Goal: Check status: Check status

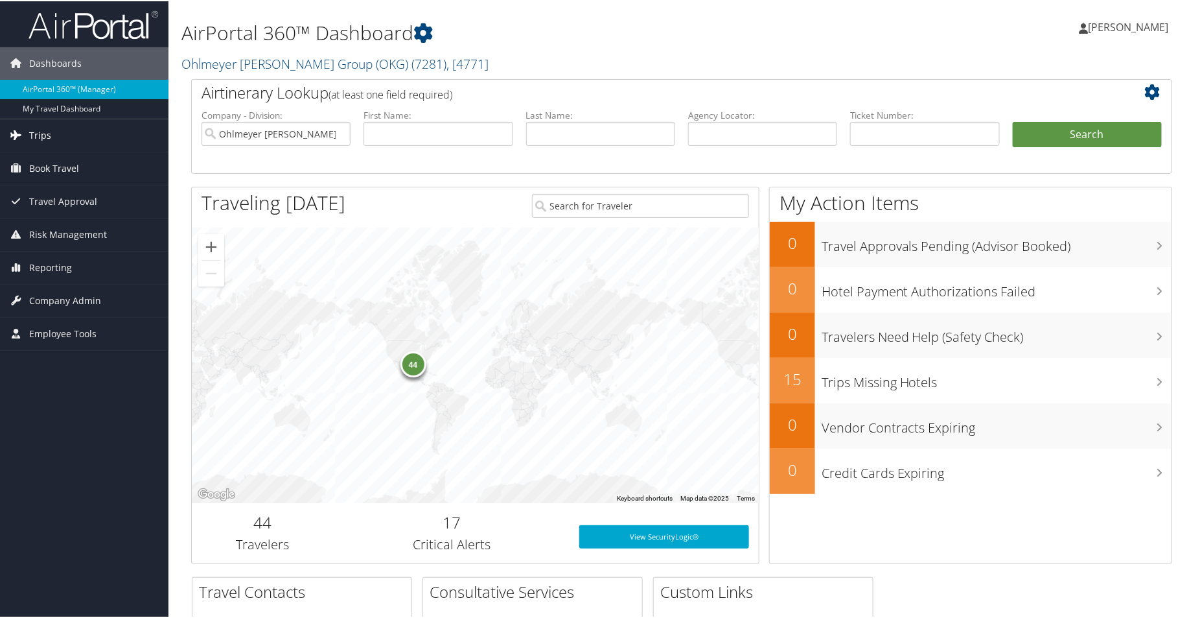
click at [47, 135] on span "Trips" at bounding box center [40, 134] width 22 height 32
click at [560, 145] on input "text" at bounding box center [600, 133] width 149 height 24
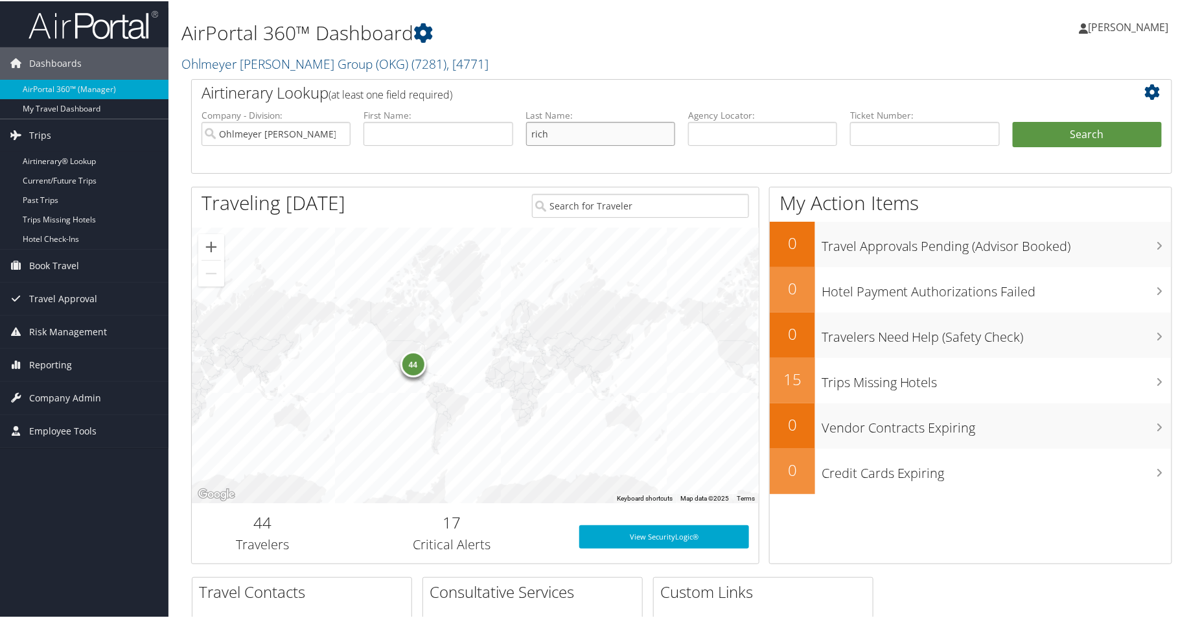
type input "Richardson"
click at [1053, 146] on button "Search" at bounding box center [1087, 134] width 149 height 26
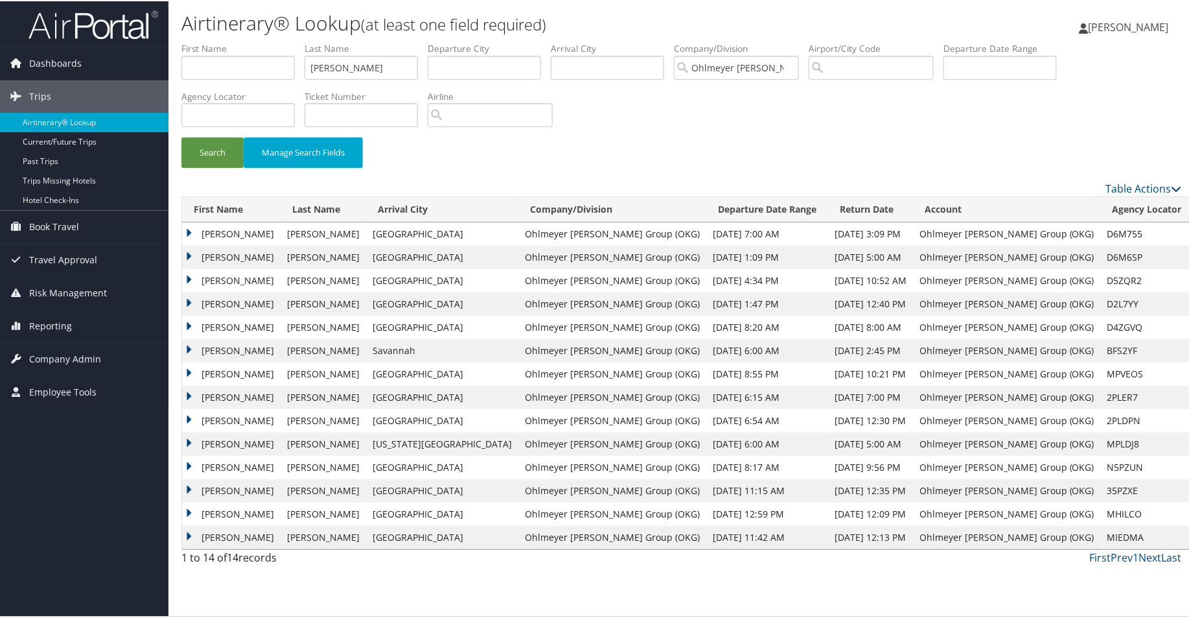
click at [1101, 291] on td "D5ZQR2" at bounding box center [1147, 279] width 93 height 23
click at [190, 291] on td "WAYNE DAVID" at bounding box center [231, 279] width 99 height 23
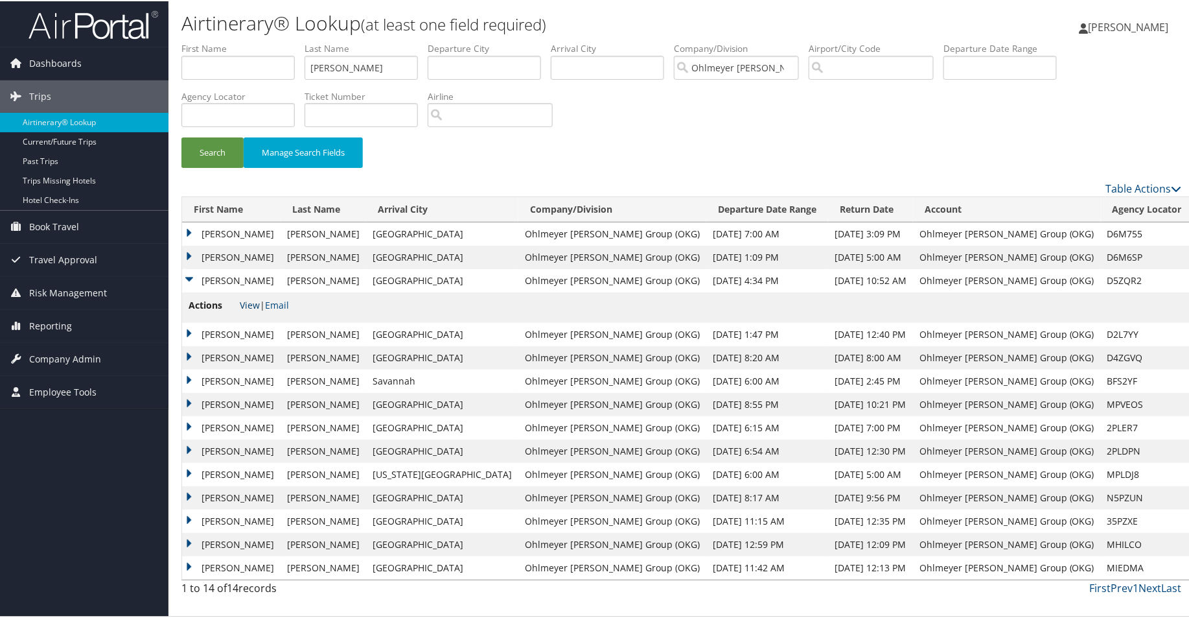
click at [252, 310] on link "View" at bounding box center [250, 303] width 20 height 12
click at [1133, 21] on span "[PERSON_NAME]" at bounding box center [1129, 26] width 80 height 14
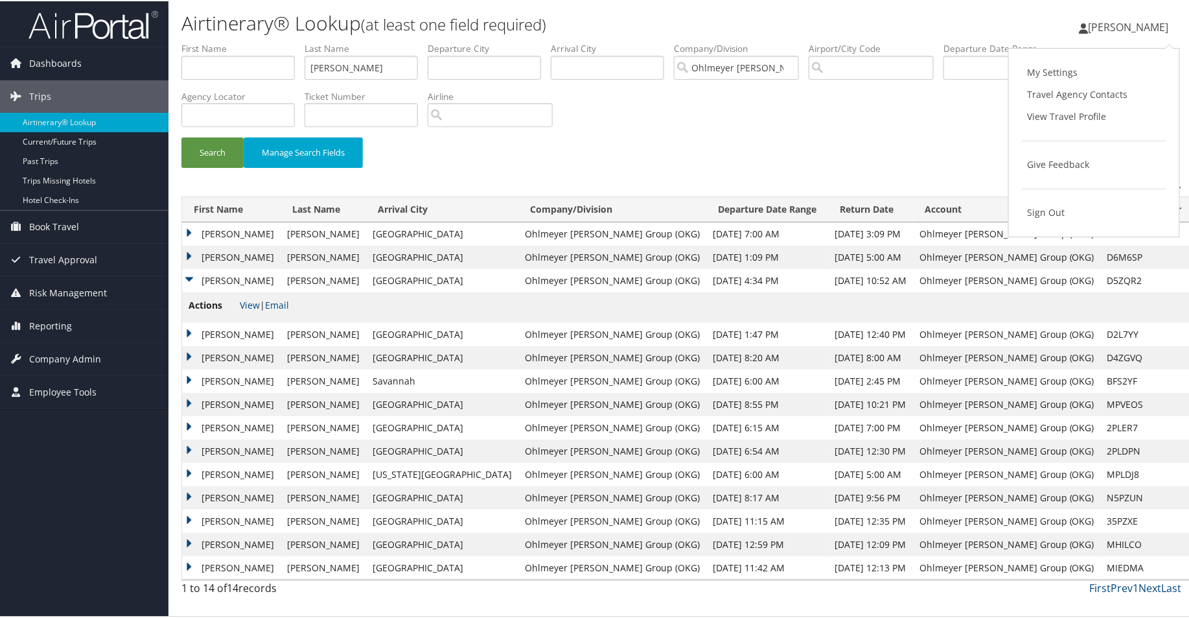
click at [771, 152] on div "Search Manage Search Fields" at bounding box center [682, 157] width 1020 height 43
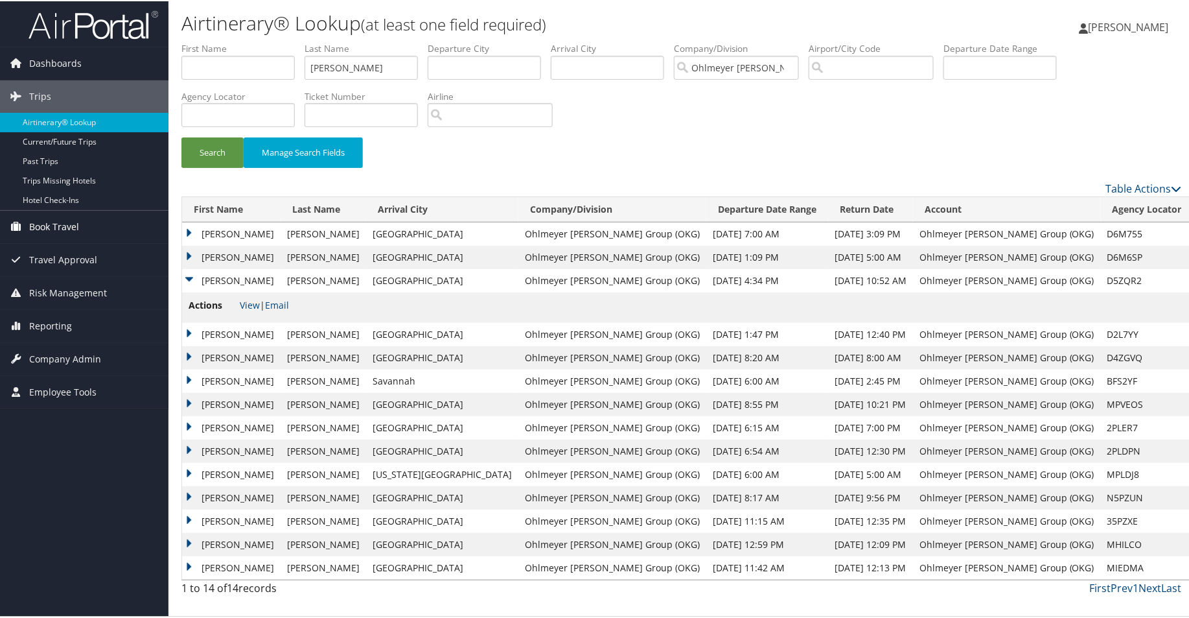
click at [51, 229] on span "Book Travel" at bounding box center [54, 225] width 50 height 32
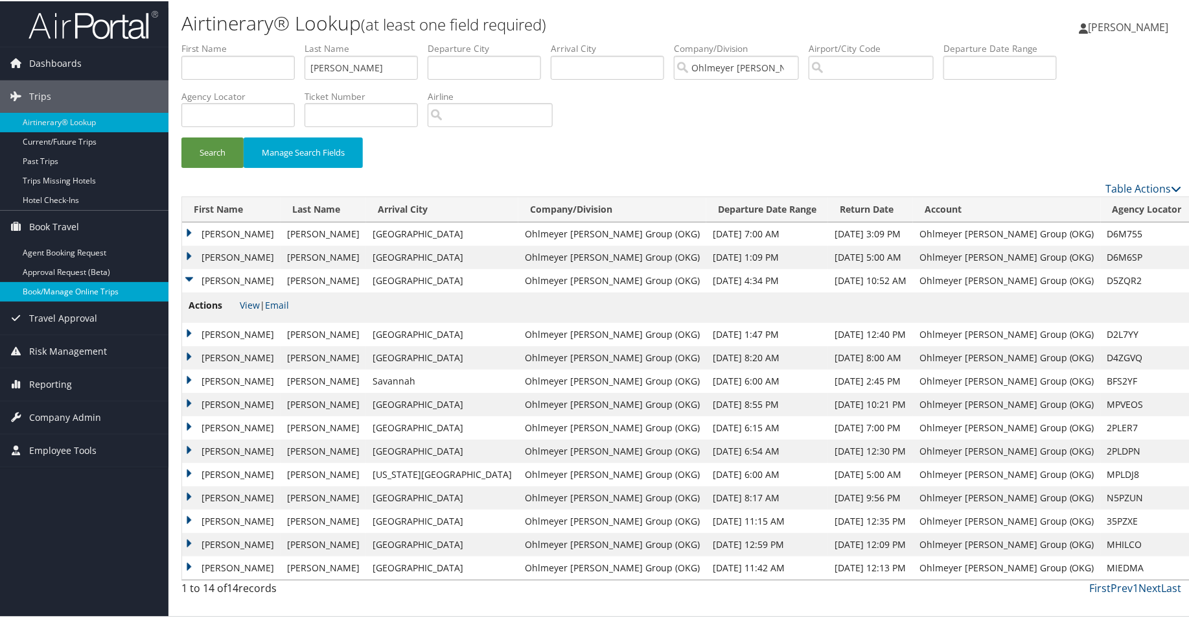
click at [57, 290] on link "Book/Manage Online Trips" at bounding box center [84, 290] width 169 height 19
